Goal: Download file/media

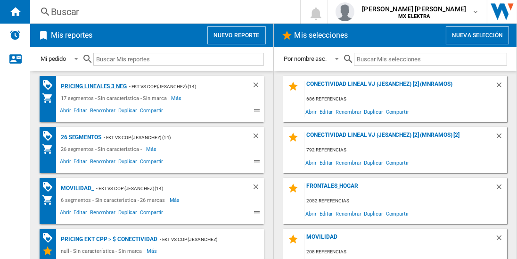
click at [93, 86] on div "Pricing lineales 3 neg" at bounding box center [92, 87] width 68 height 12
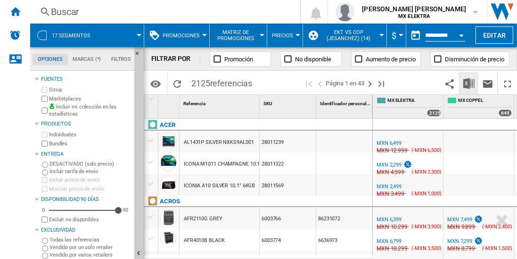
click at [470, 83] on img "Descargar en Excel" at bounding box center [468, 83] width 11 height 11
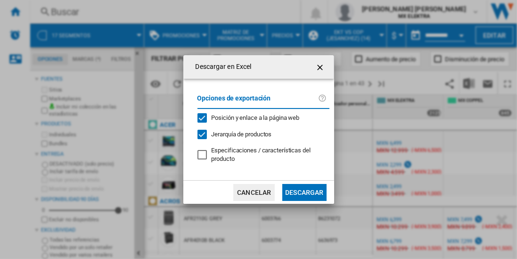
click at [304, 191] on button "Descargar" at bounding box center [304, 192] width 44 height 17
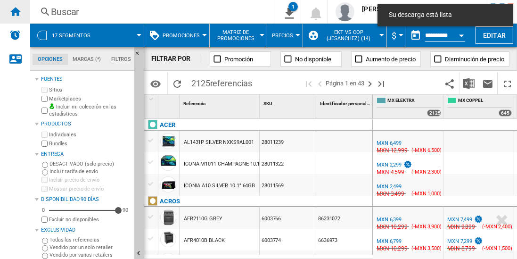
click at [15, 11] on ng-md-icon "Inicio" at bounding box center [14, 11] width 11 height 11
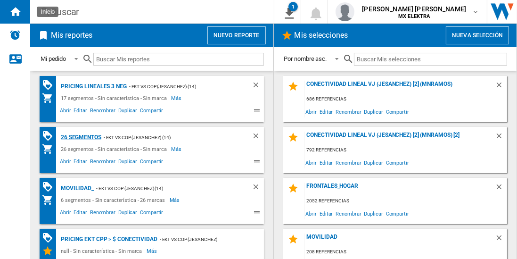
click at [82, 136] on div "26 segmentos" at bounding box center [79, 138] width 43 height 12
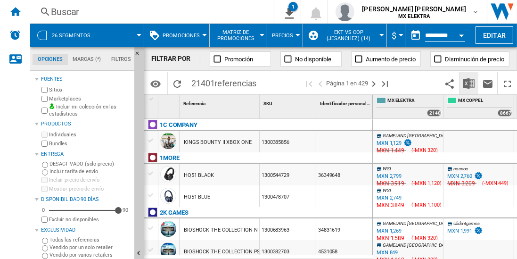
click at [470, 83] on img "Descargar en Excel" at bounding box center [468, 83] width 11 height 11
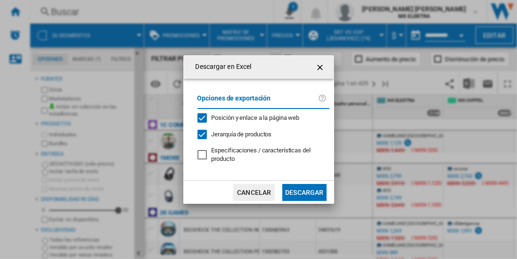
click at [304, 191] on button "Descargar" at bounding box center [304, 192] width 44 height 17
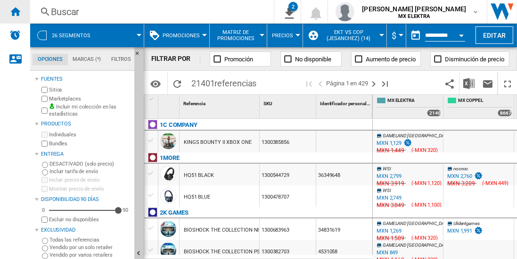
click at [15, 11] on ng-md-icon "Inicio" at bounding box center [14, 11] width 11 height 11
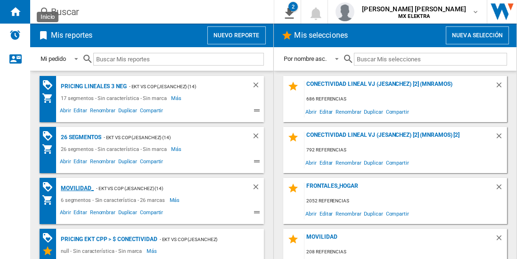
click at [75, 187] on div "MOVILIDAD_" at bounding box center [75, 188] width 35 height 12
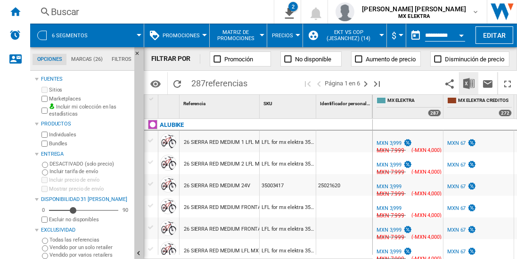
click at [470, 83] on img "Descargar en Excel" at bounding box center [468, 83] width 11 height 11
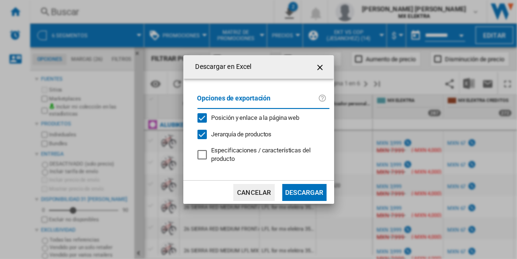
click at [304, 191] on button "Descargar" at bounding box center [304, 192] width 44 height 17
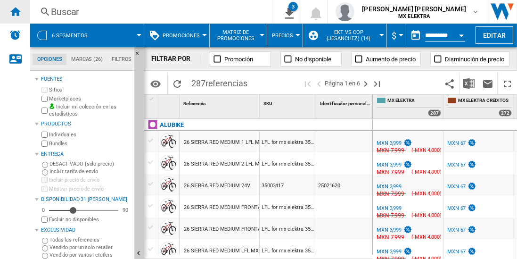
click at [15, 11] on ng-md-icon "Inicio" at bounding box center [14, 11] width 11 height 11
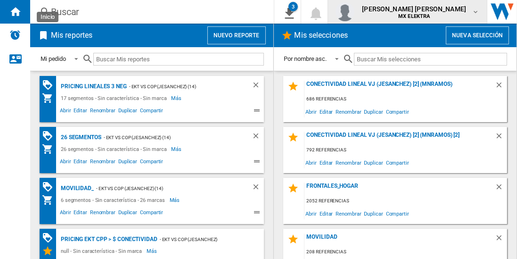
click at [423, 12] on span "[PERSON_NAME] [PERSON_NAME]" at bounding box center [414, 8] width 104 height 9
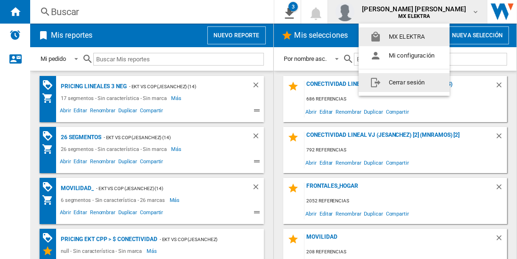
click at [404, 82] on button "Cerrar sesión" at bounding box center [404, 82] width 91 height 19
